Goal: Information Seeking & Learning: Compare options

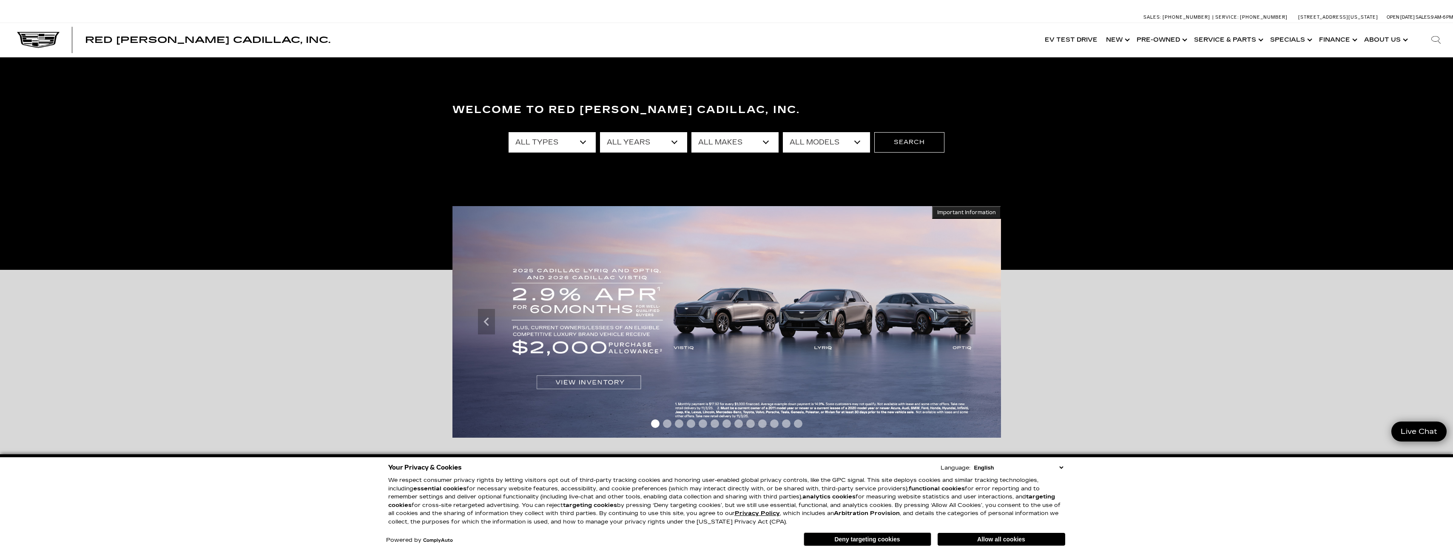
select select "2025"
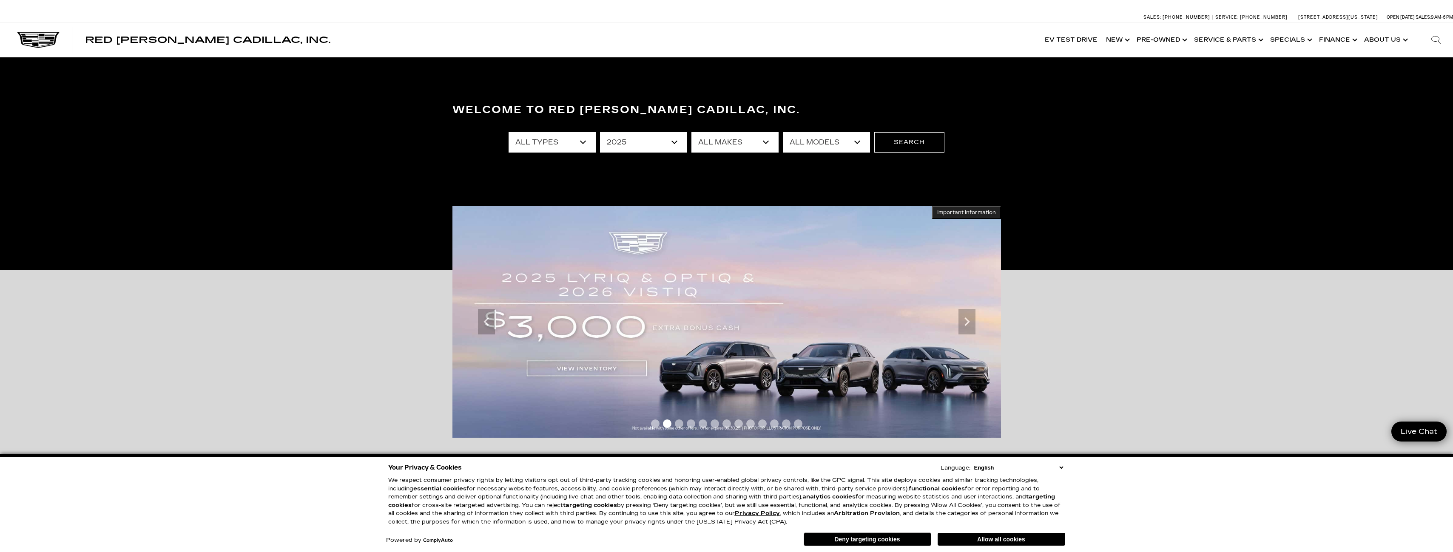
select select "Filter by year"
select select "Cadillac"
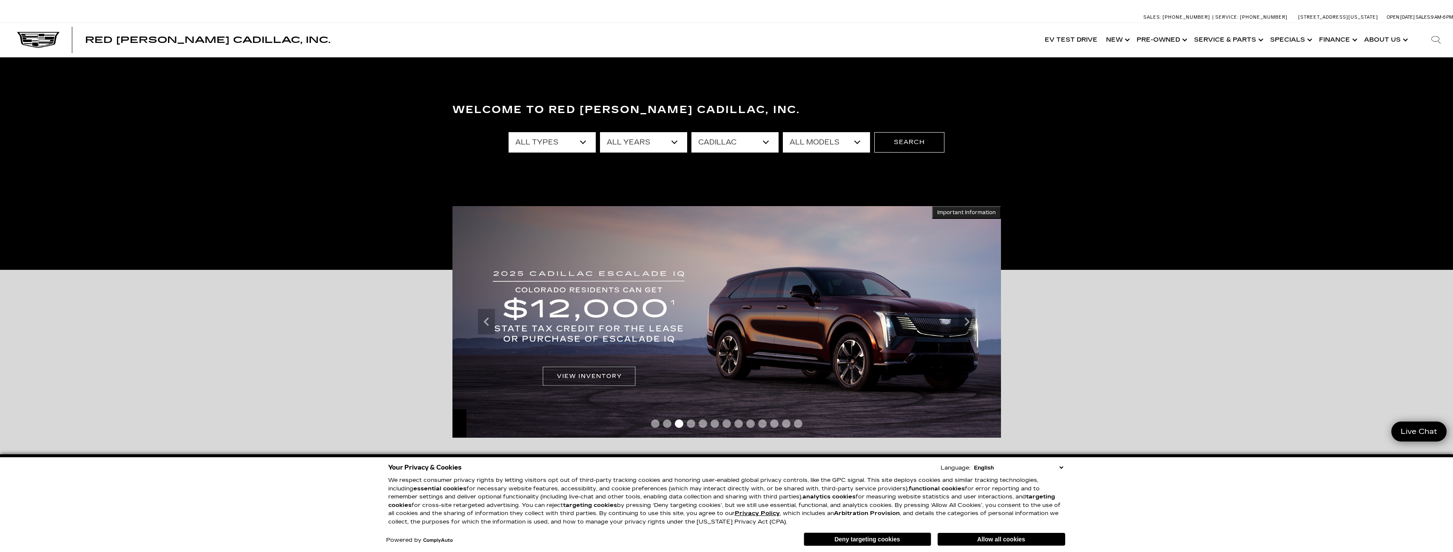
select select "Escalade"
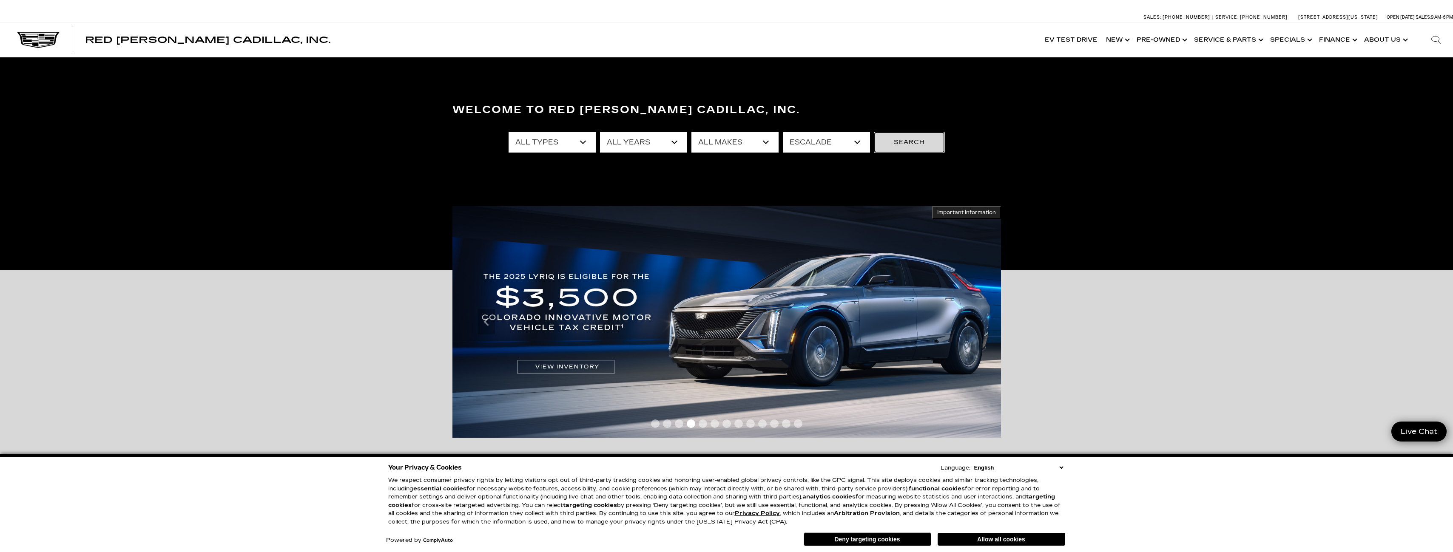
click at [908, 148] on button "Search" at bounding box center [909, 142] width 70 height 20
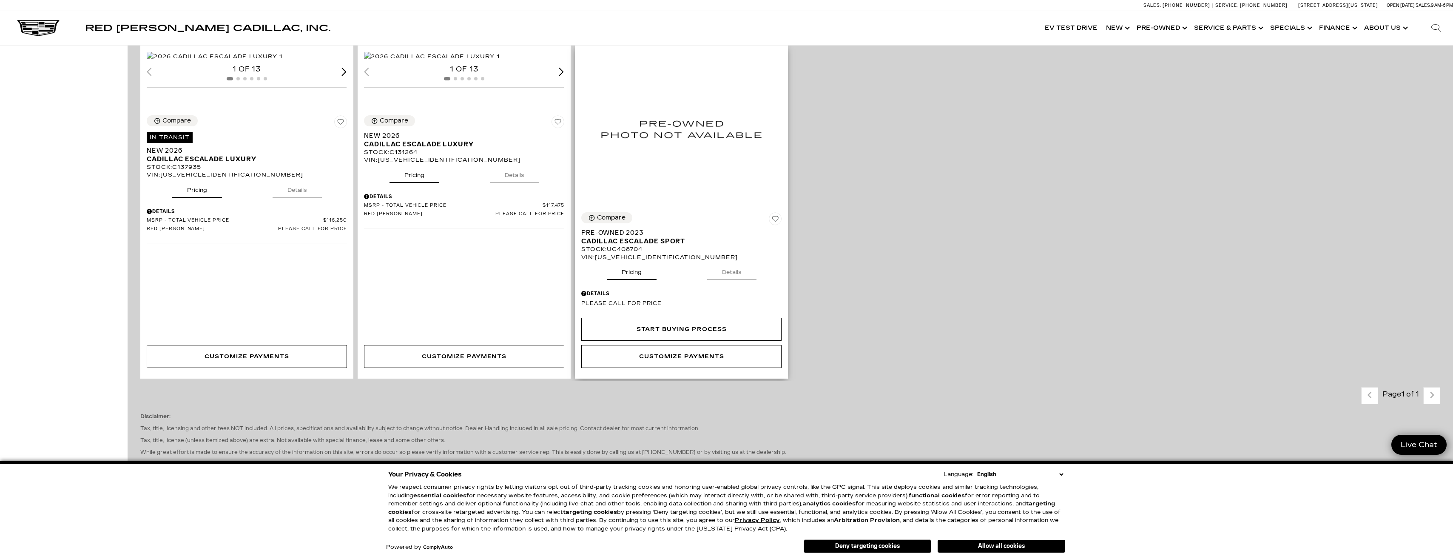
scroll to position [808, 0]
click at [344, 73] on div "Next slide" at bounding box center [343, 69] width 5 height 8
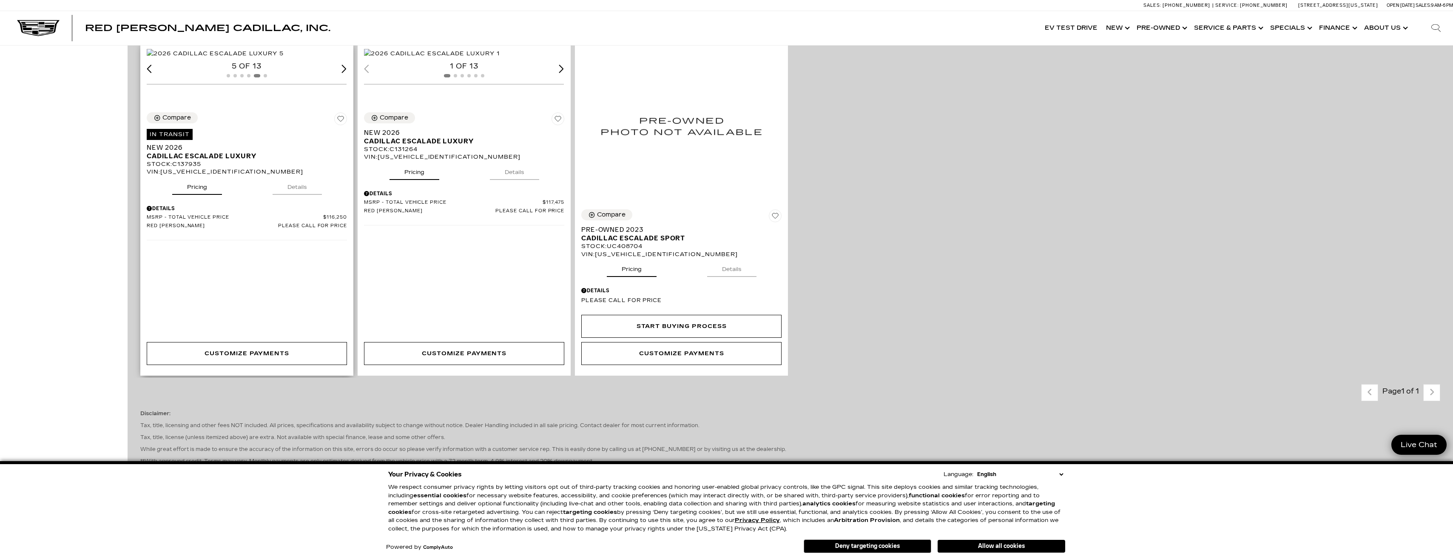
click at [344, 73] on div "Next slide" at bounding box center [343, 69] width 5 height 8
click at [344, 71] on div "6 of 13" at bounding box center [247, 66] width 200 height 9
click at [234, 58] on div "(13) View All Photos" at bounding box center [247, 53] width 200 height 10
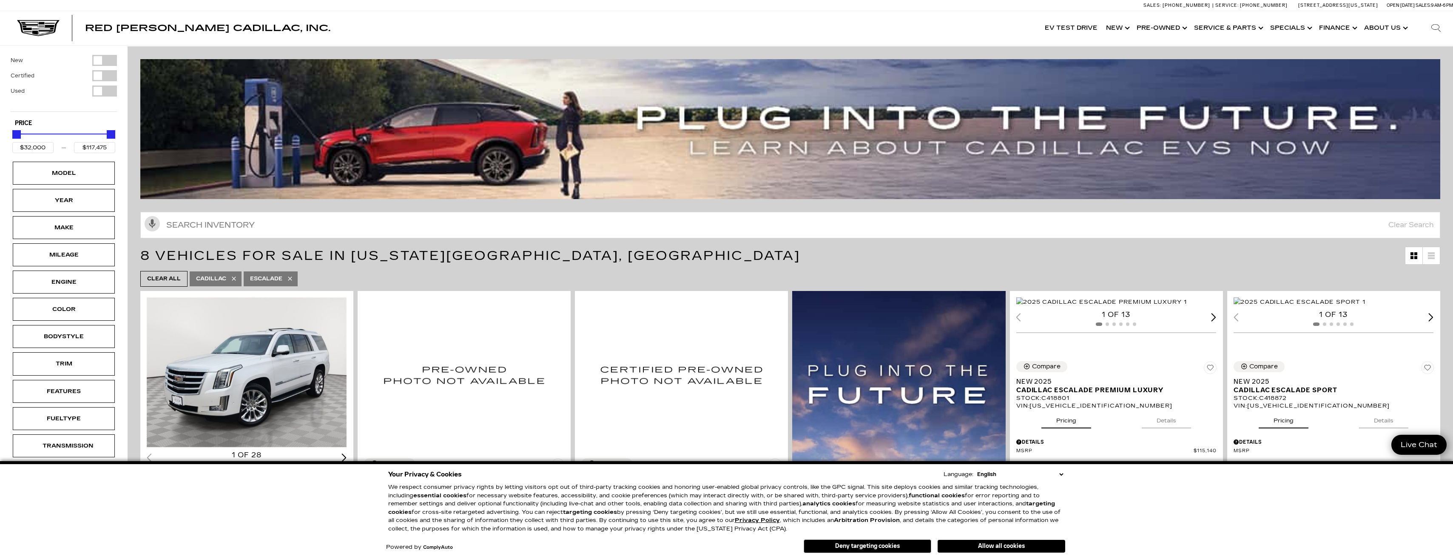
scroll to position [0, 0]
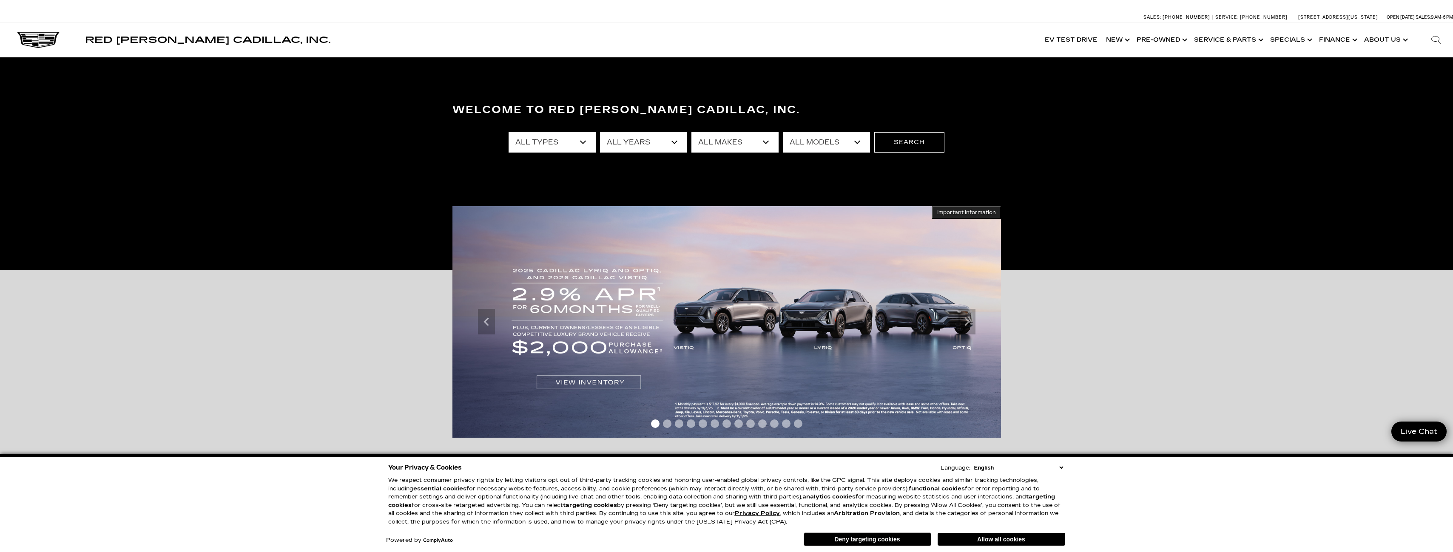
click at [1013, 536] on button "Allow all cookies" at bounding box center [1001, 539] width 128 height 13
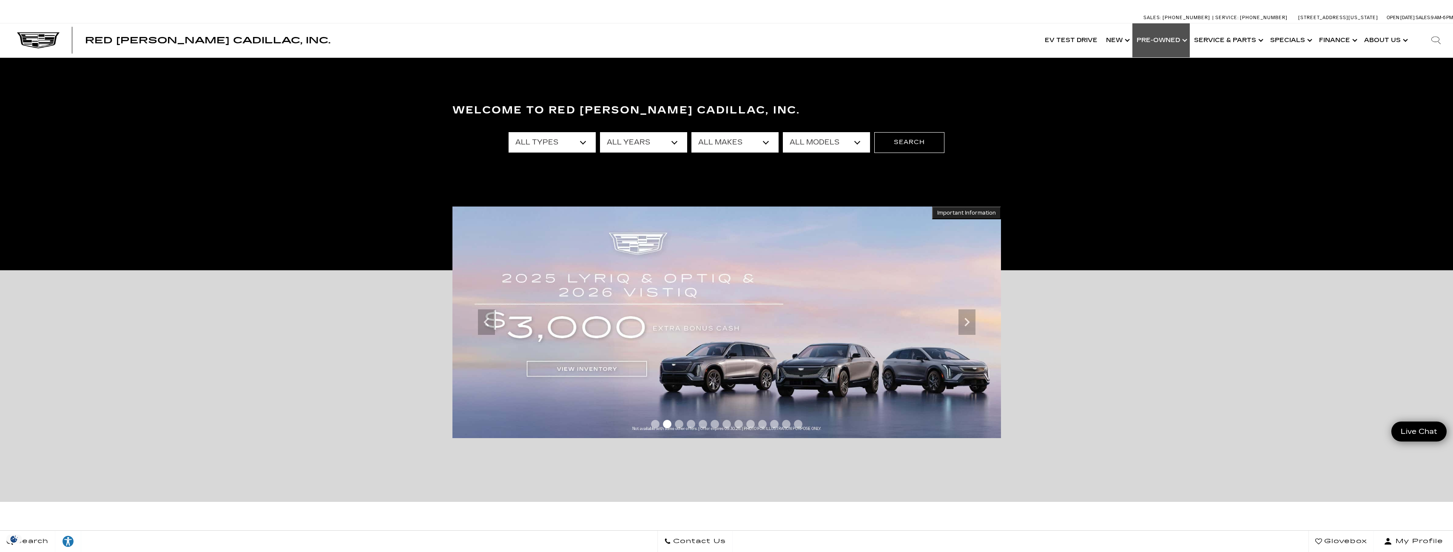
click at [1188, 42] on link "Show Pre-Owned" at bounding box center [1160, 40] width 57 height 34
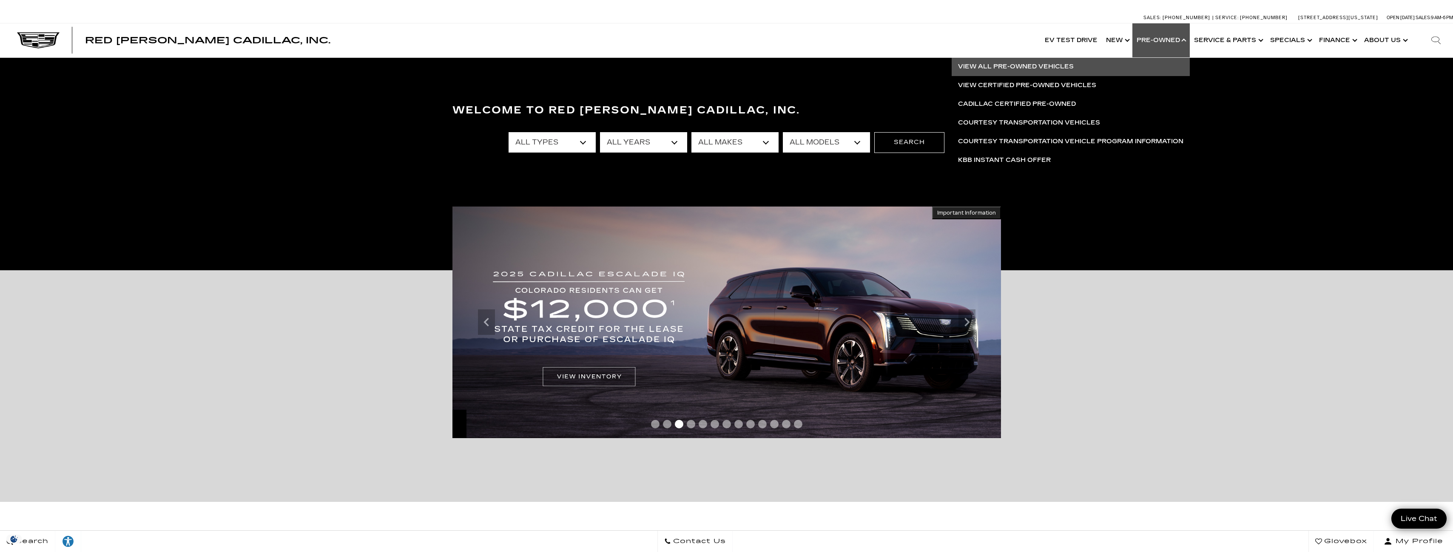
click at [1030, 65] on link "View All Pre-Owned Vehicles" at bounding box center [1070, 66] width 238 height 19
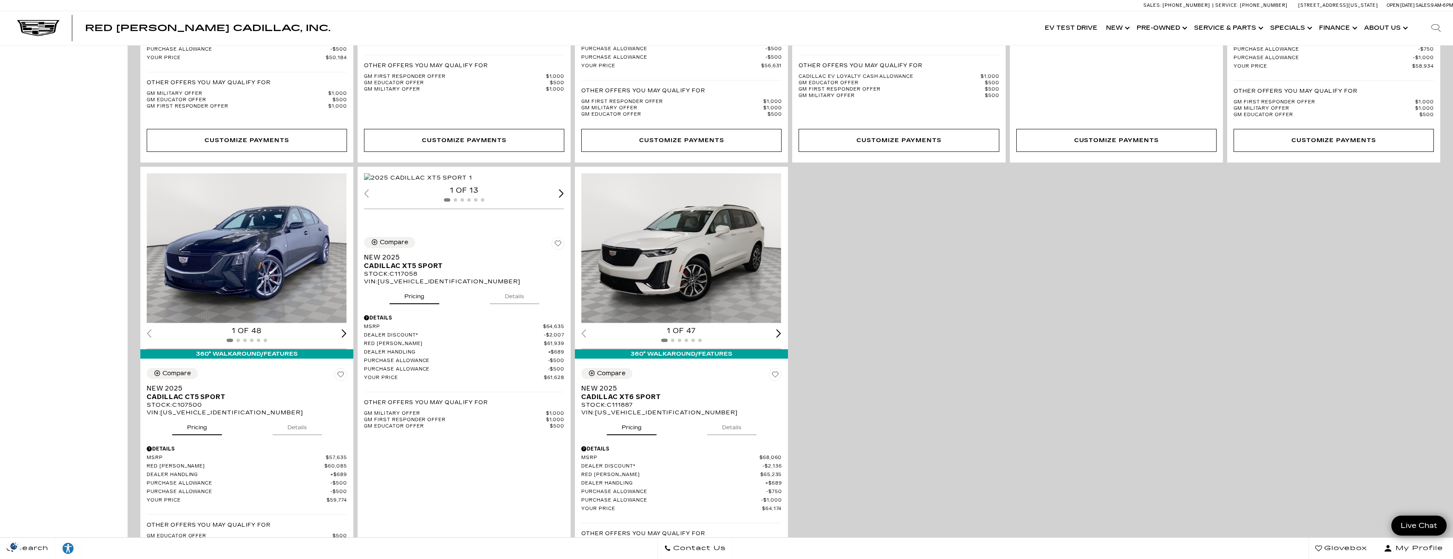
scroll to position [1870, 0]
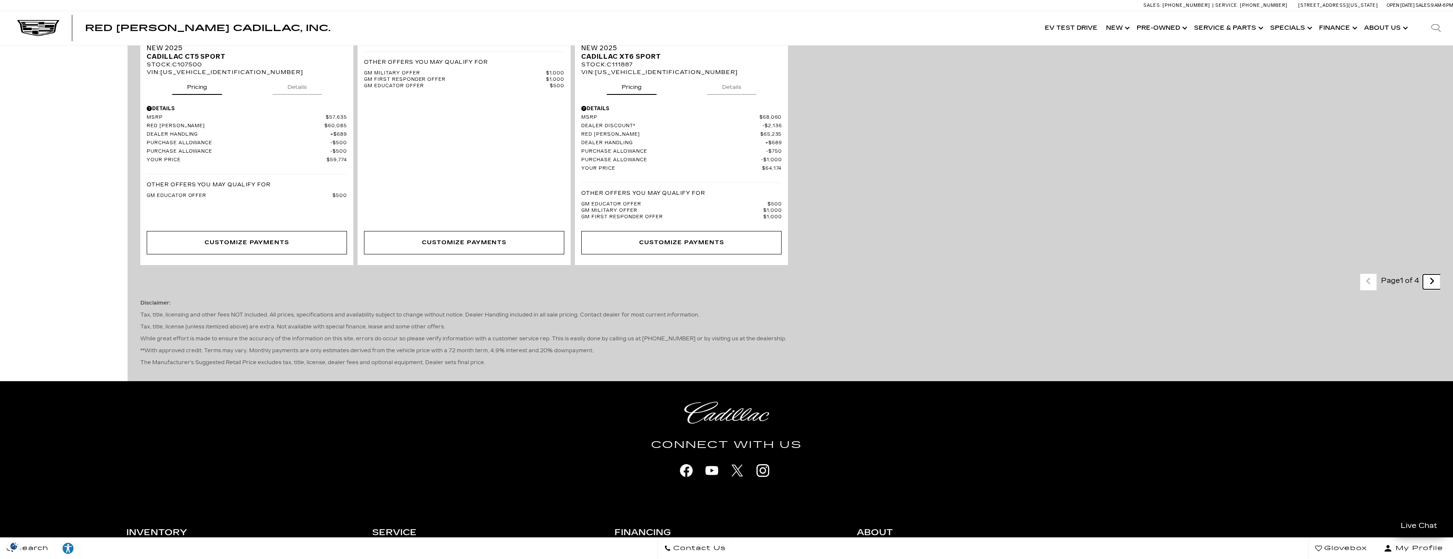
click at [1430, 284] on link "Next" at bounding box center [1431, 281] width 18 height 15
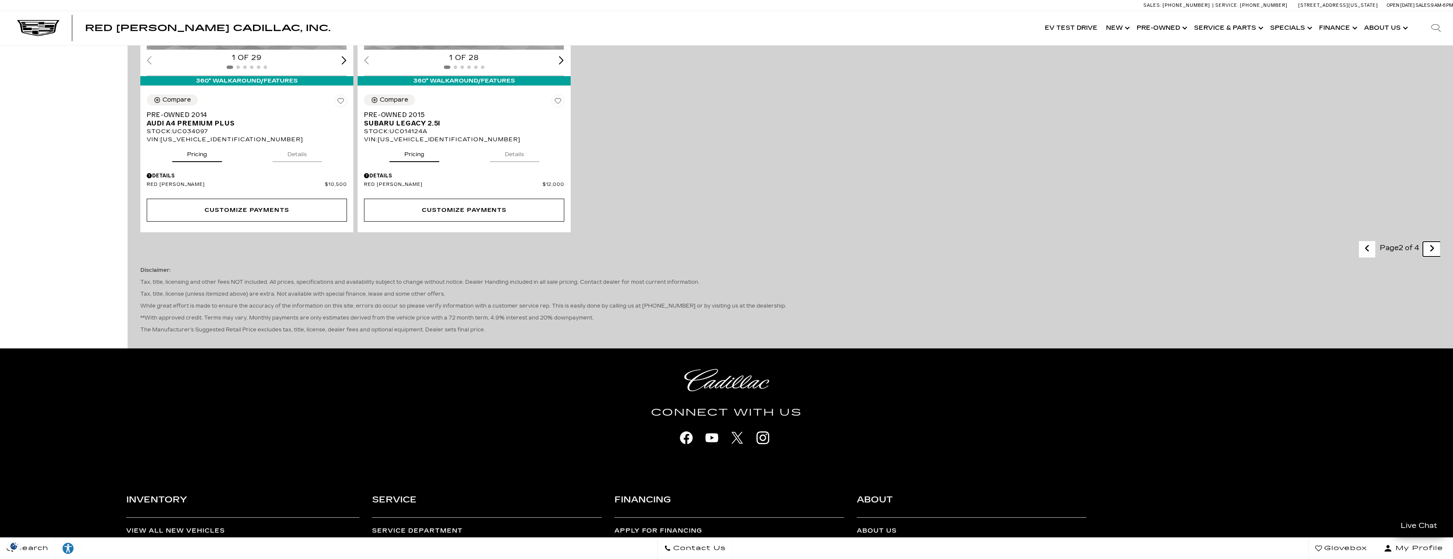
scroll to position [1700, 0]
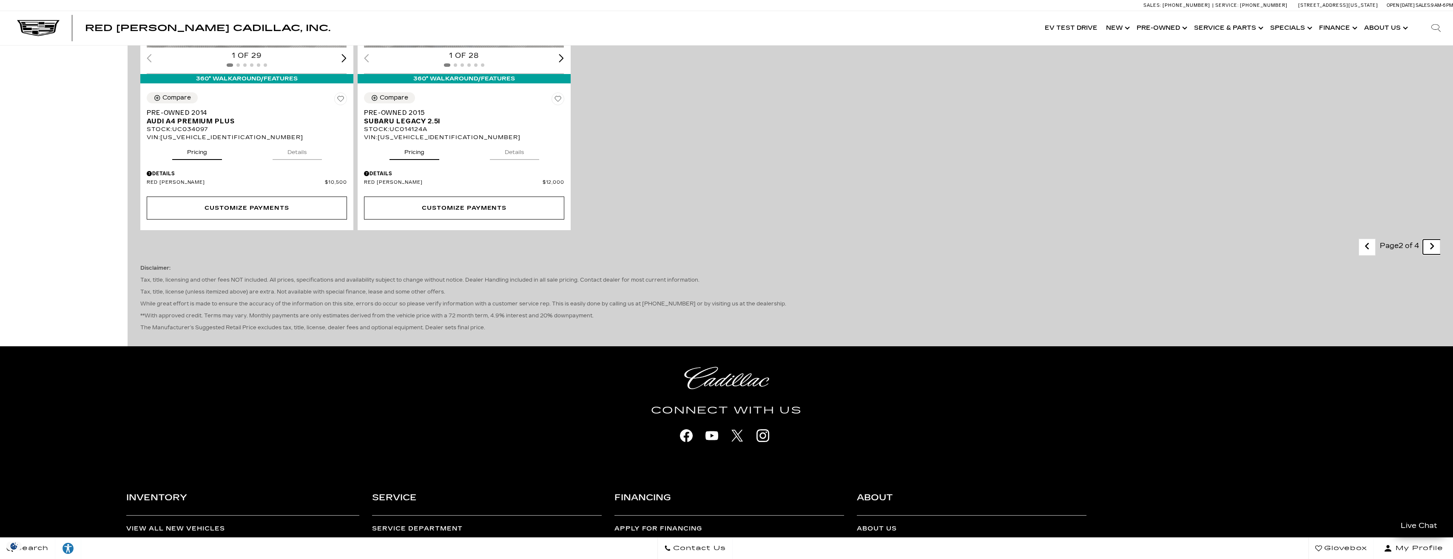
click at [1435, 247] on link "Next" at bounding box center [1431, 246] width 18 height 15
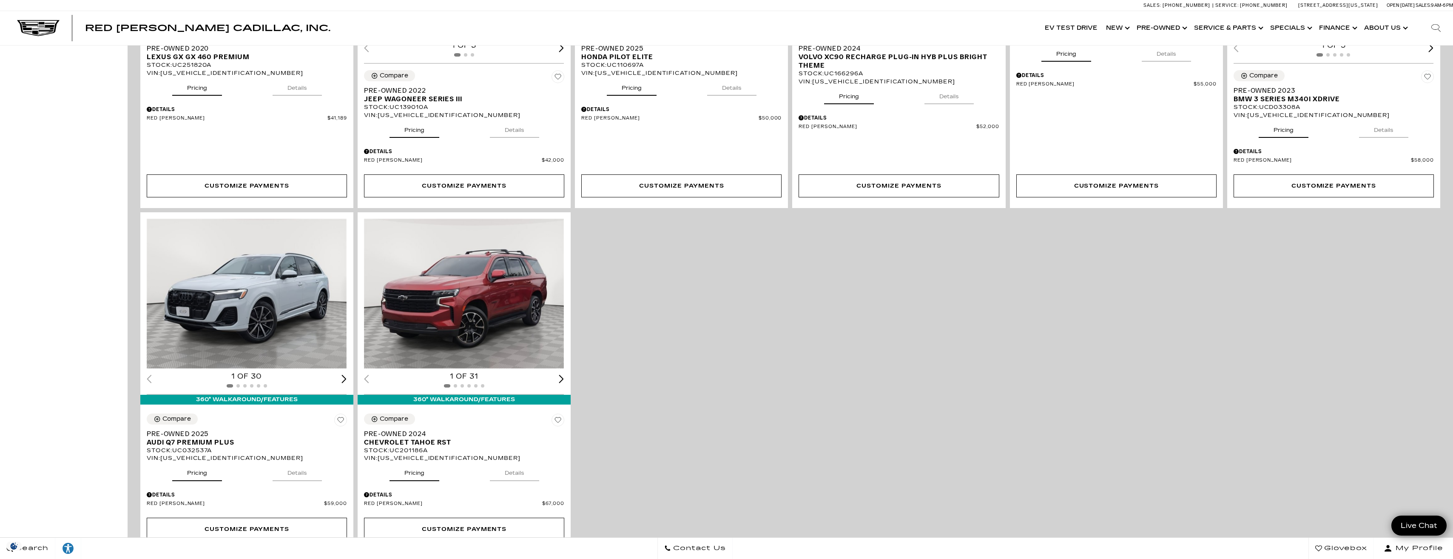
scroll to position [1573, 0]
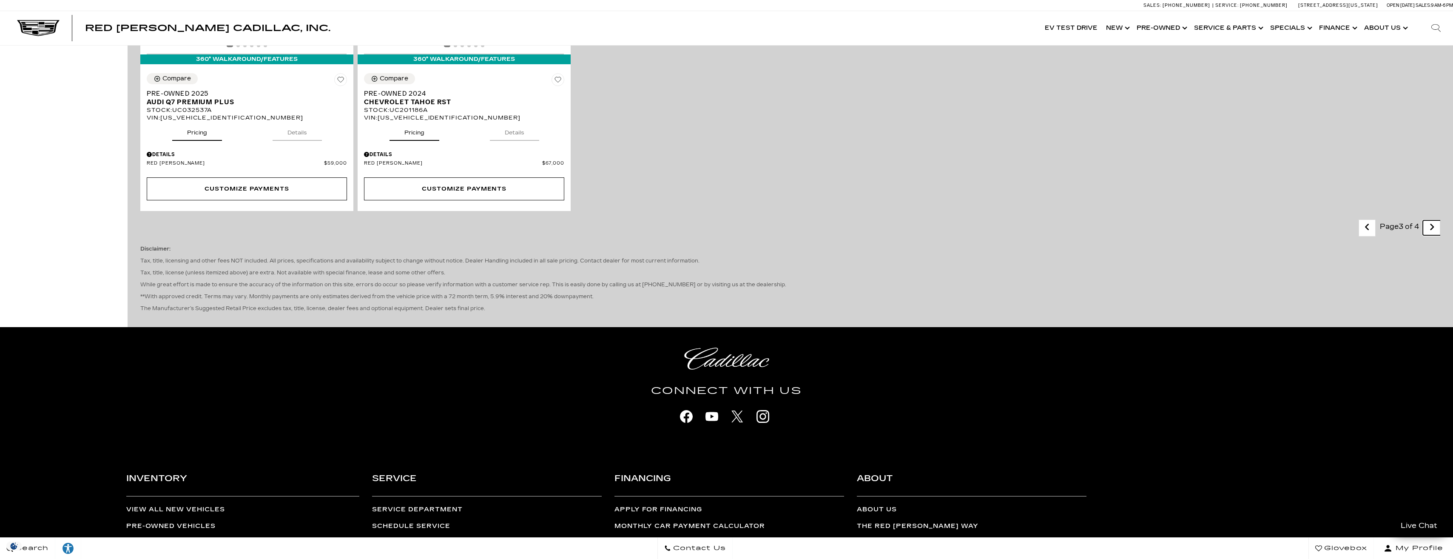
click at [1434, 228] on icon "next page" at bounding box center [1432, 227] width 6 height 14
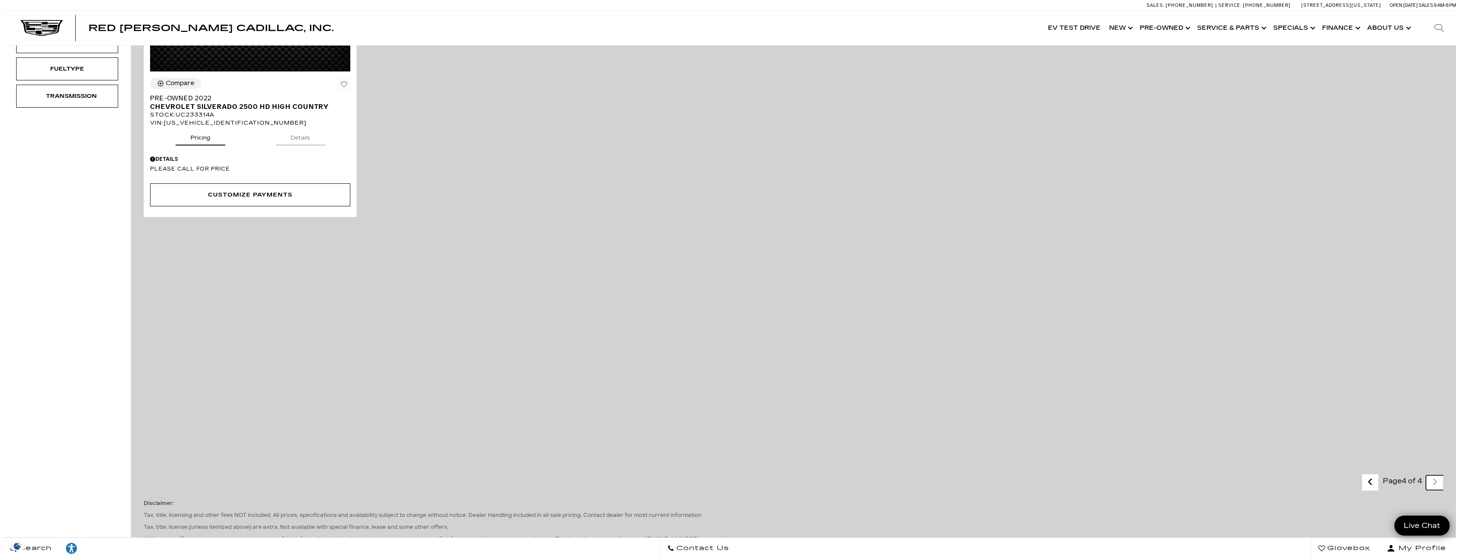
scroll to position [170, 0]
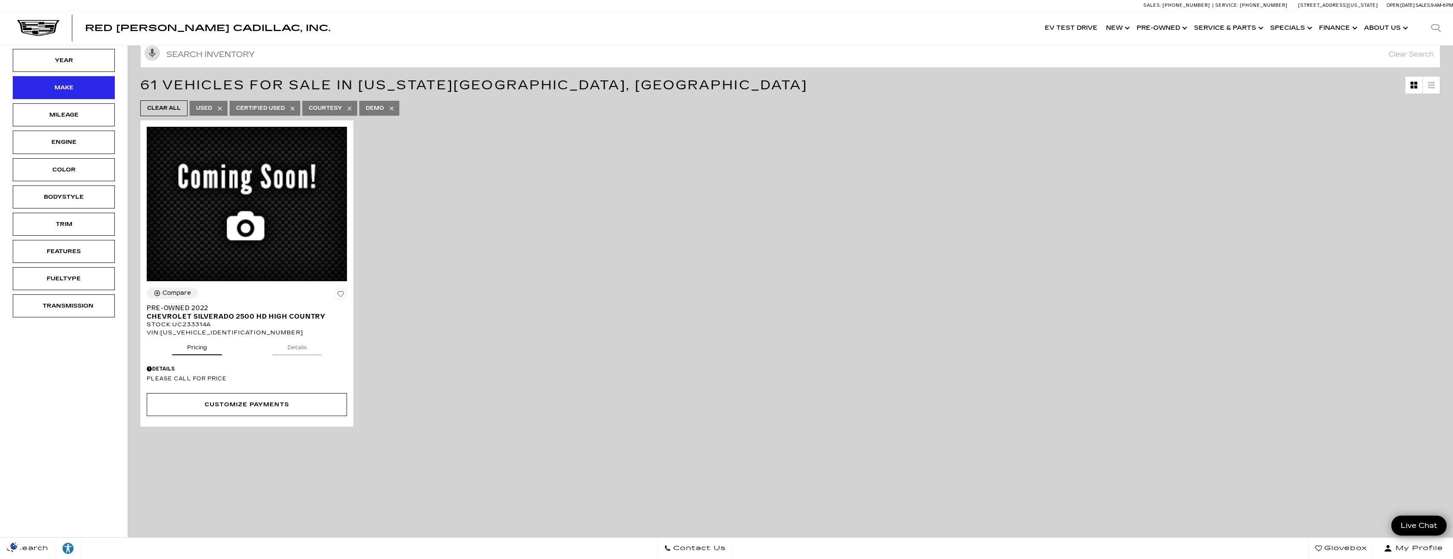
click at [54, 88] on div "Make" at bounding box center [64, 87] width 43 height 9
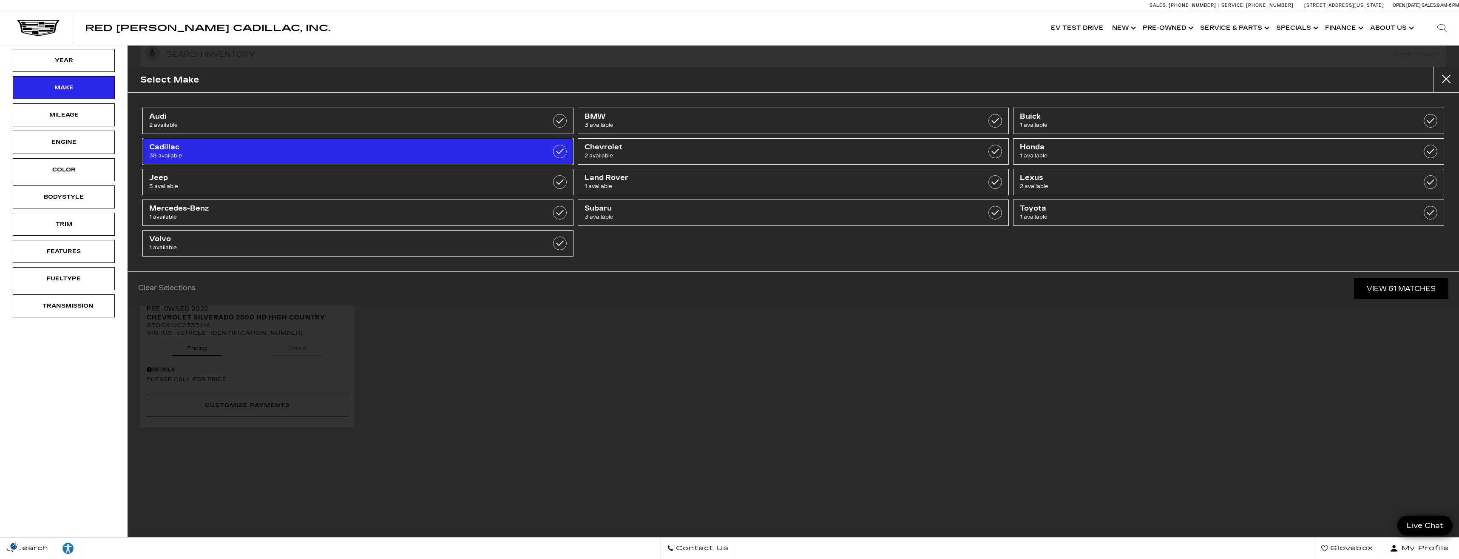
click at [232, 148] on span "Cadillac" at bounding box center [326, 147] width 355 height 9
type input "$12,500"
checkbox input "true"
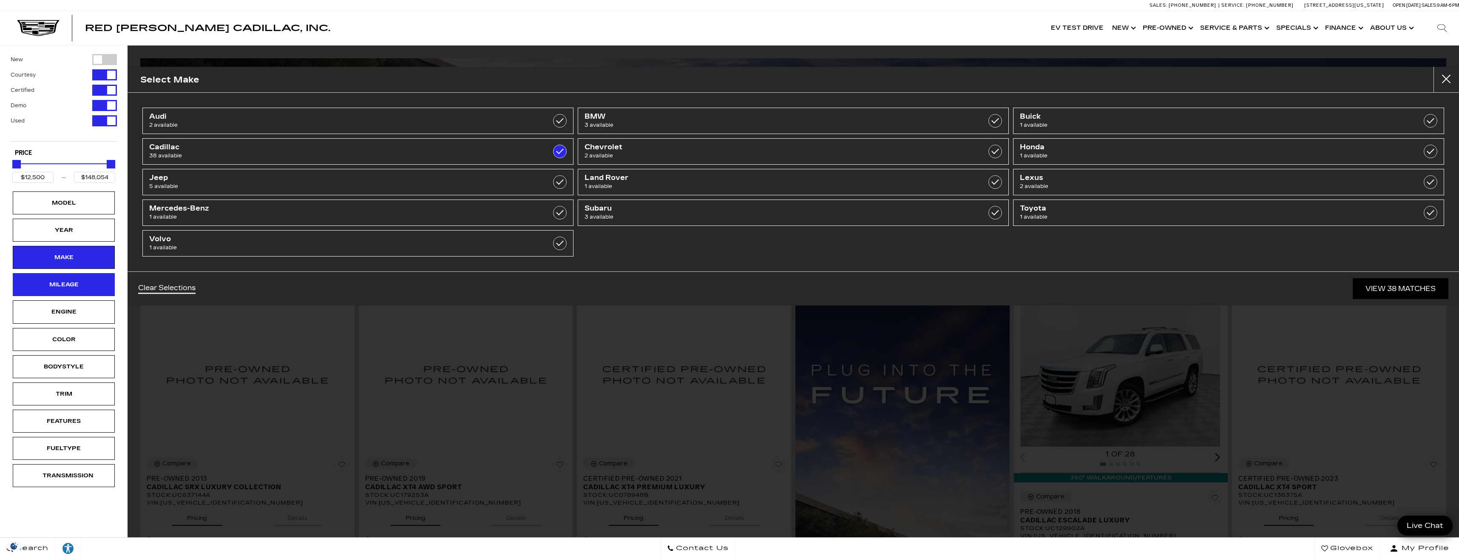
click at [81, 284] on div "Mileage" at bounding box center [64, 284] width 43 height 9
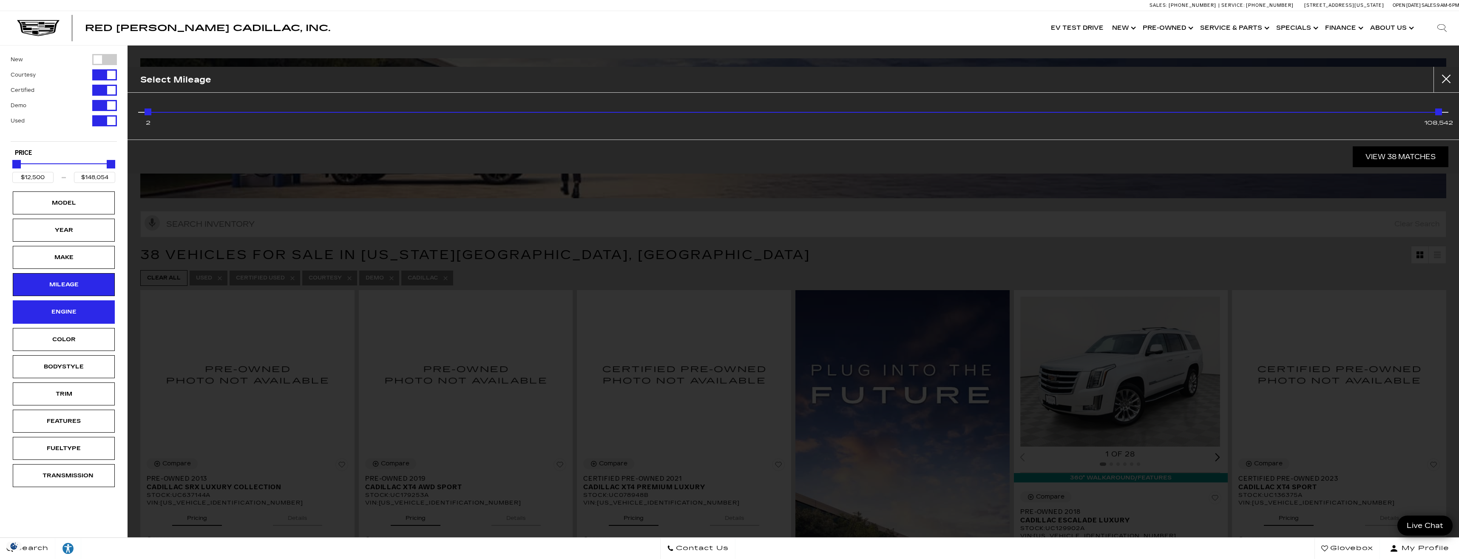
click at [62, 307] on div "Engine" at bounding box center [64, 311] width 102 height 23
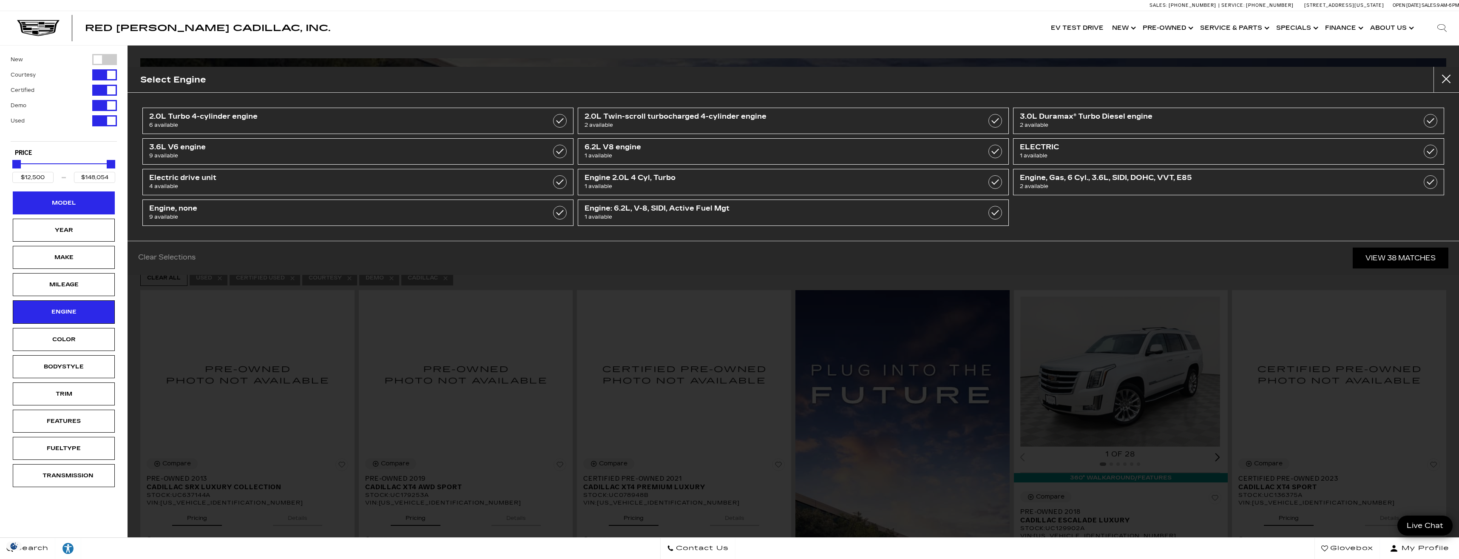
click at [65, 209] on div "Model" at bounding box center [64, 202] width 102 height 23
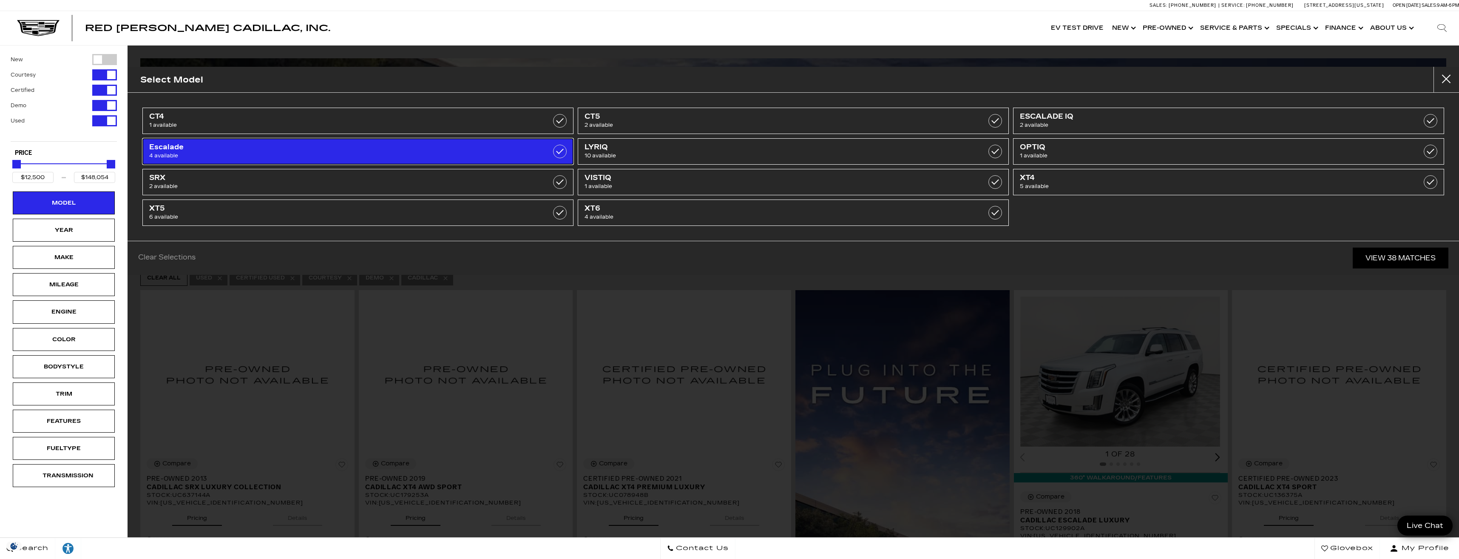
click at [259, 154] on span "4 available" at bounding box center [326, 155] width 355 height 9
type input "$32,000"
type input "$97,500"
checkbox input "true"
